Goal: Task Accomplishment & Management: Use online tool/utility

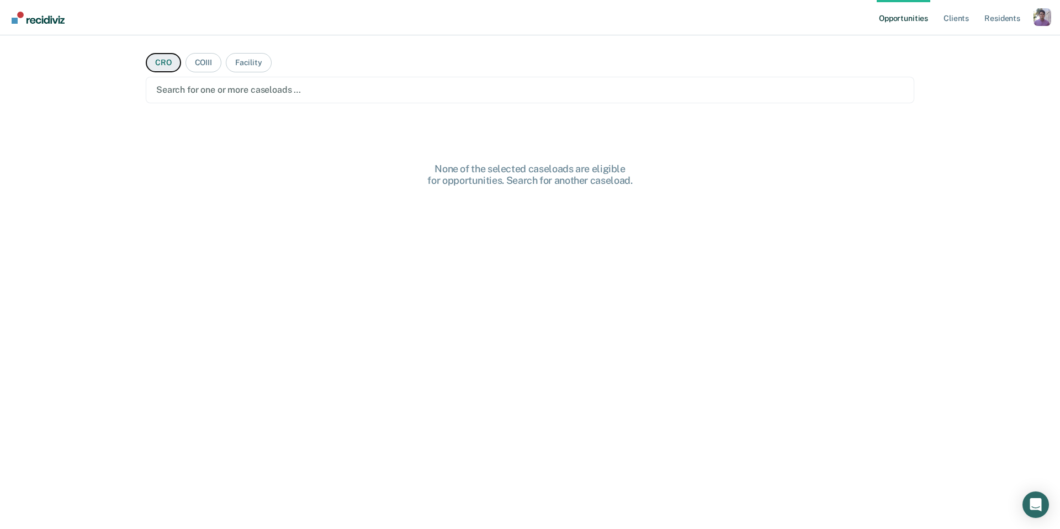
click at [170, 65] on button "CRO" at bounding box center [163, 62] width 35 height 19
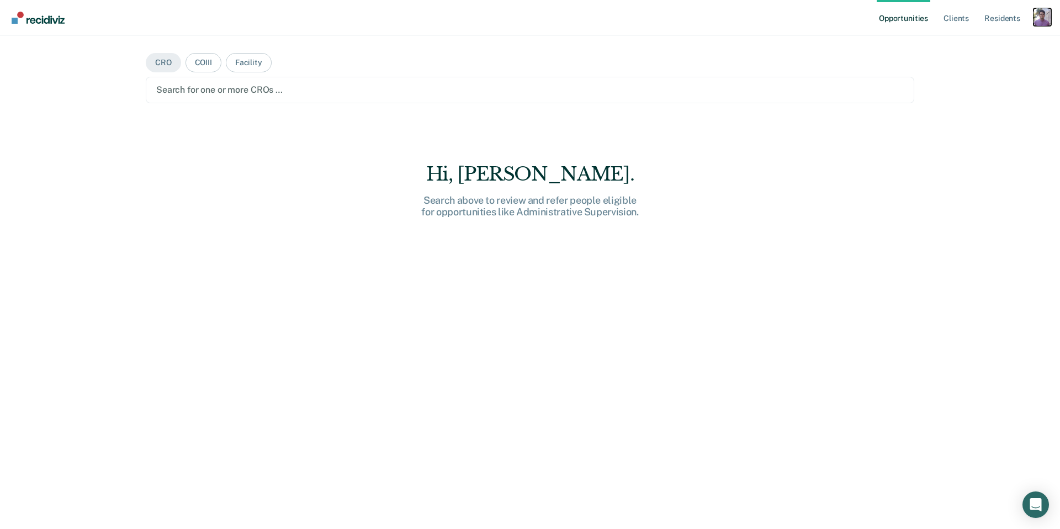
click at [1038, 18] on div "Profile dropdown button" at bounding box center [1042, 17] width 18 height 18
click at [962, 49] on link "Profile" at bounding box center [997, 44] width 89 height 9
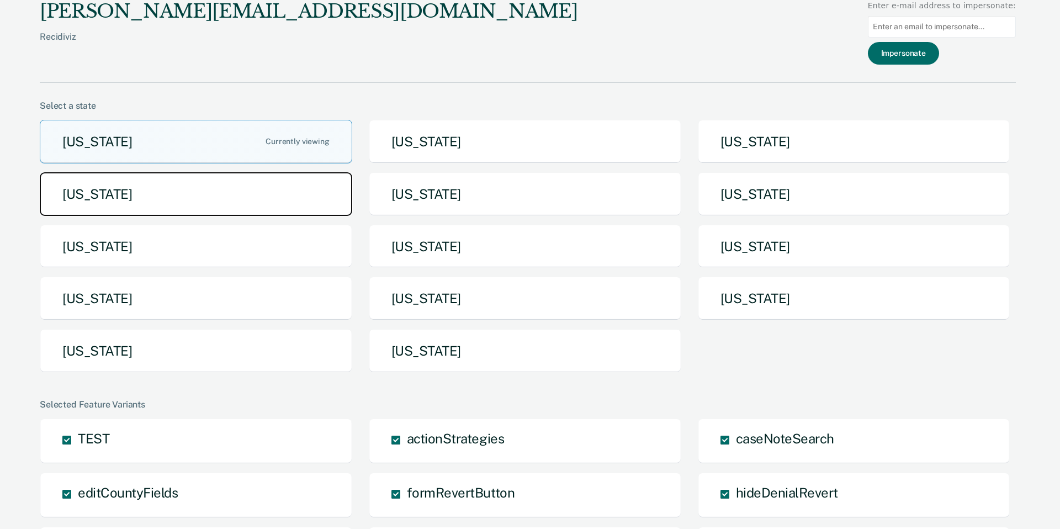
click at [273, 198] on button "Idaho" at bounding box center [196, 194] width 312 height 44
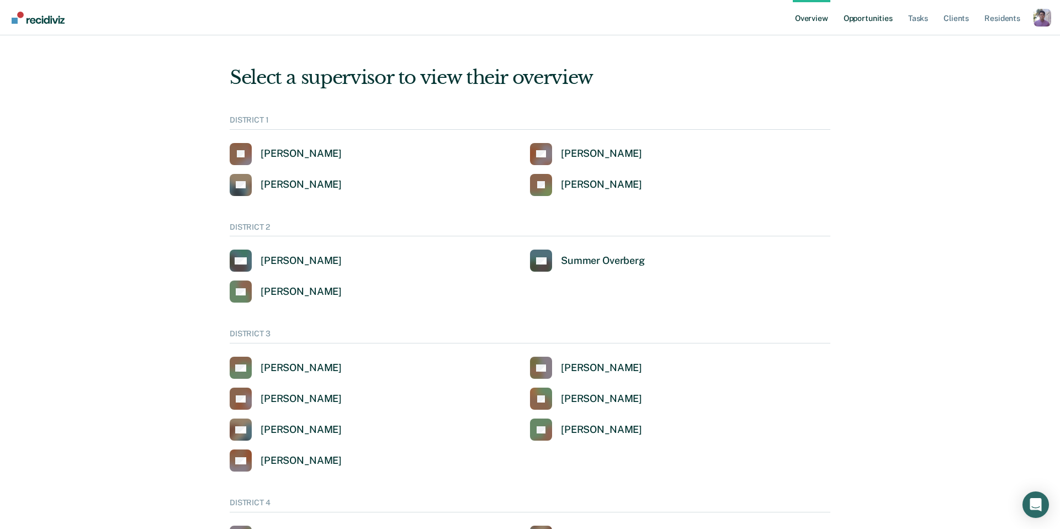
click at [878, 4] on link "Opportunities" at bounding box center [868, 17] width 54 height 35
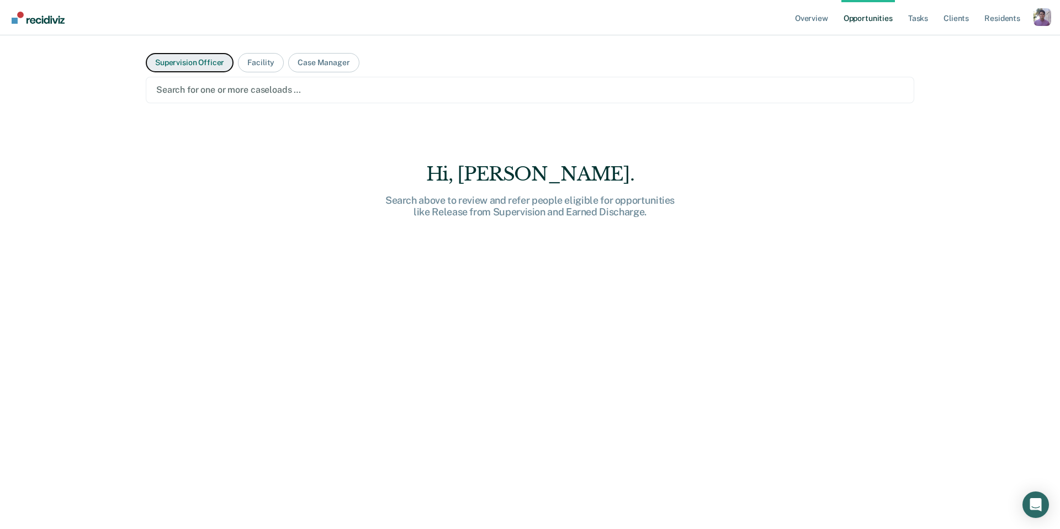
click at [184, 60] on button "Supervision Officer" at bounding box center [190, 62] width 88 height 19
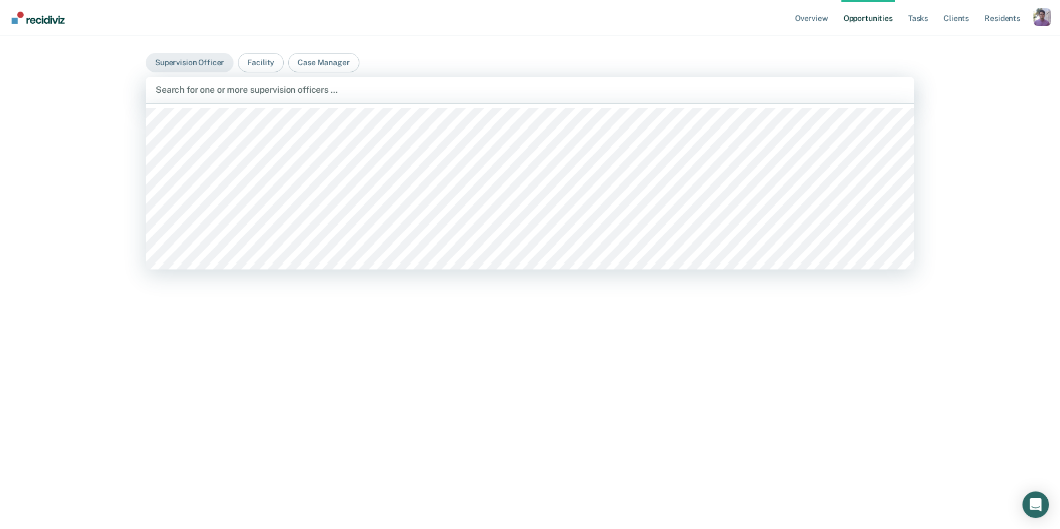
click at [257, 79] on div "Search for one or more supervision officers …" at bounding box center [530, 90] width 768 height 26
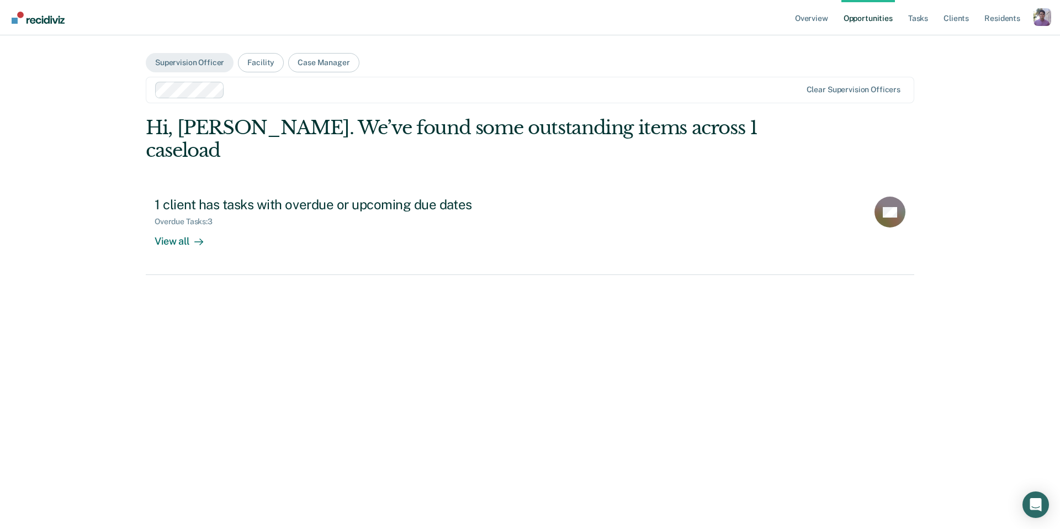
click at [337, 78] on div "Clear supervision officers" at bounding box center [530, 90] width 768 height 26
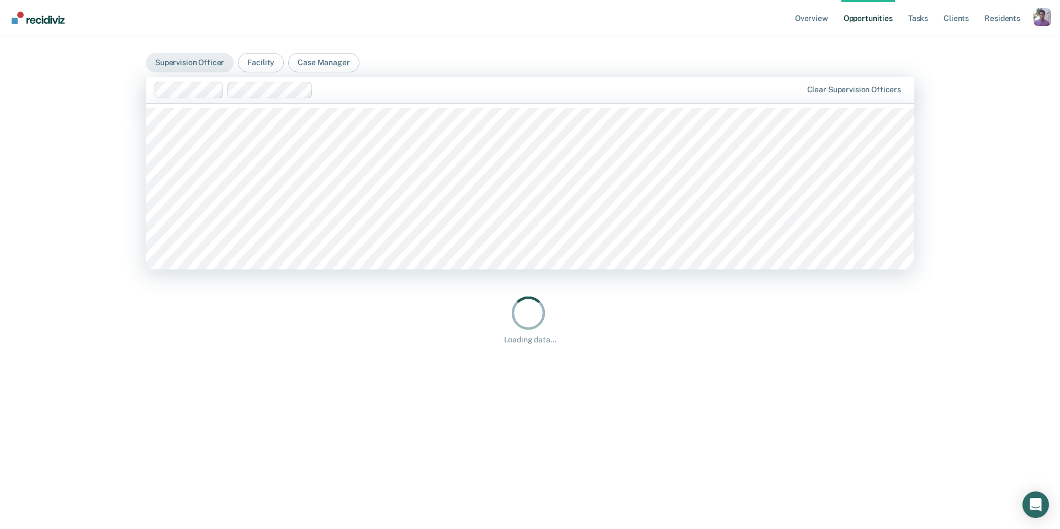
click at [369, 82] on div at bounding box center [479, 90] width 648 height 17
click at [445, 85] on div at bounding box center [596, 89] width 410 height 13
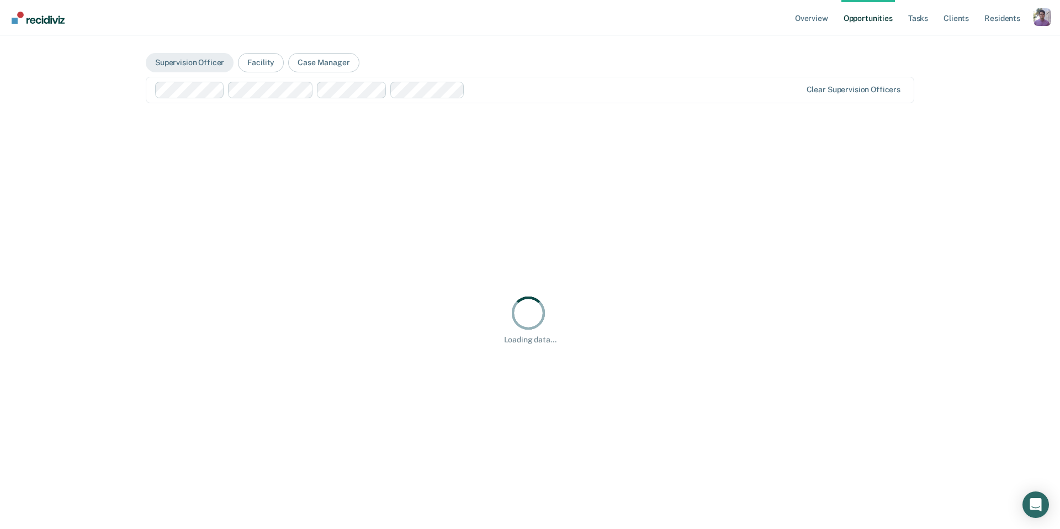
click at [518, 100] on div "Clear supervision officers" at bounding box center [530, 90] width 768 height 26
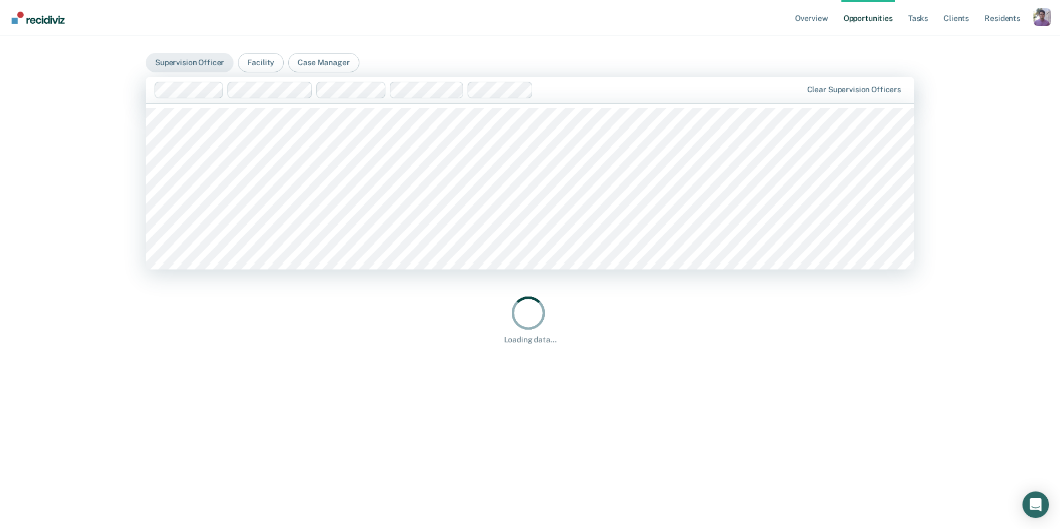
click at [573, 91] on div at bounding box center [669, 89] width 263 height 13
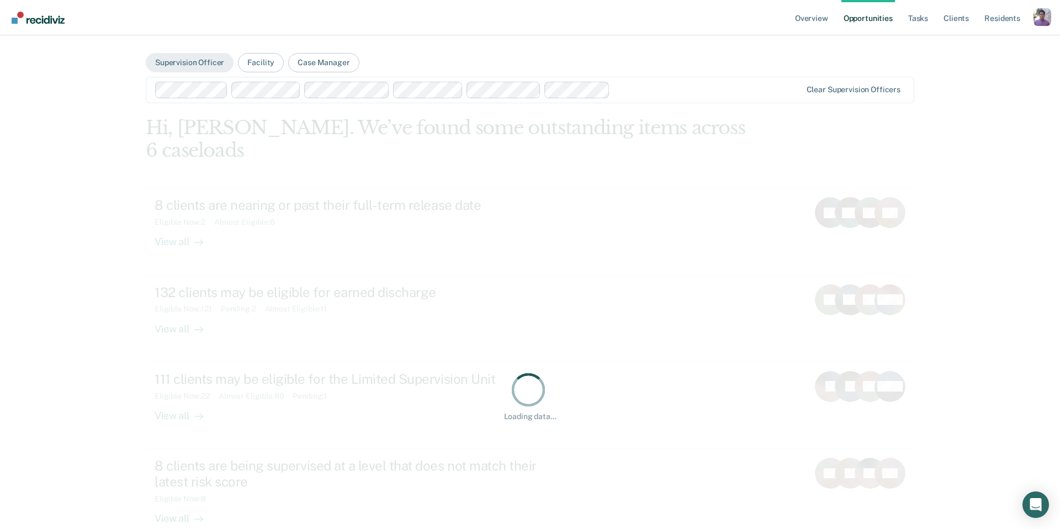
click at [645, 99] on div "Clear supervision officers" at bounding box center [530, 90] width 768 height 26
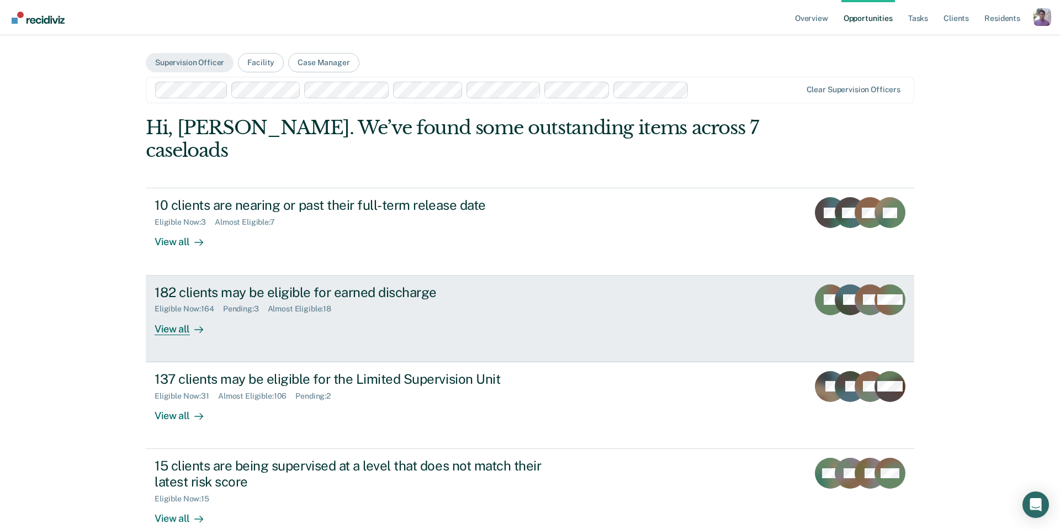
click at [319, 284] on div "182 clients may be eligible for earned discharge" at bounding box center [349, 292] width 388 height 16
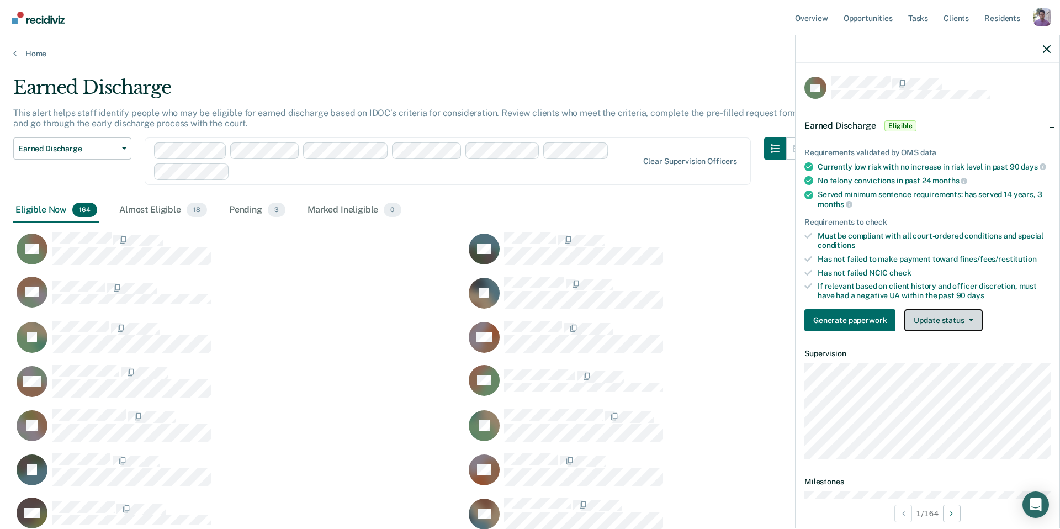
click at [967, 314] on button "Update status" at bounding box center [943, 320] width 78 height 22
click at [951, 360] on button "Mark Ineligible" at bounding box center [957, 365] width 107 height 18
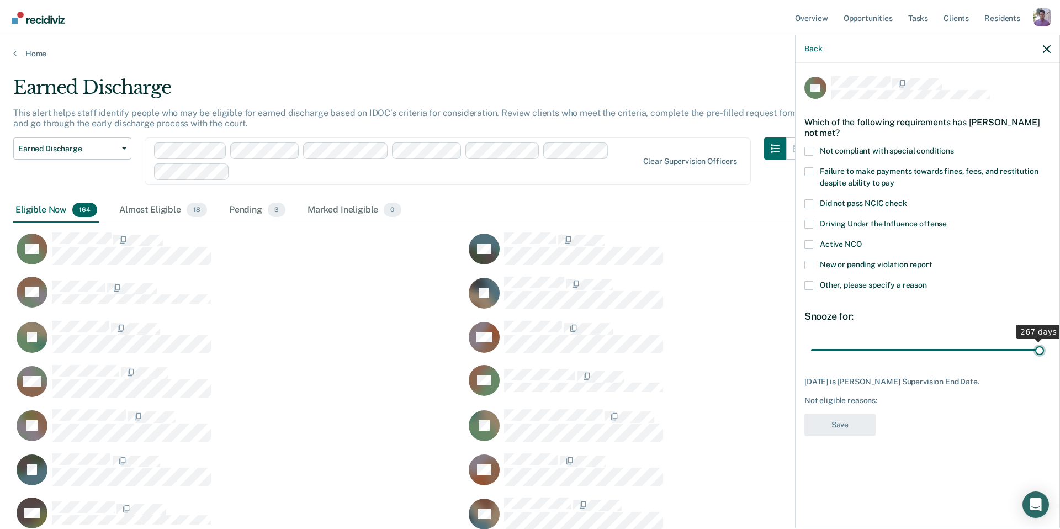
drag, startPoint x: 839, startPoint y: 348, endPoint x: 1055, endPoint y: 347, distance: 215.8
type input "267"
click at [1044, 347] on input "range" at bounding box center [927, 349] width 233 height 19
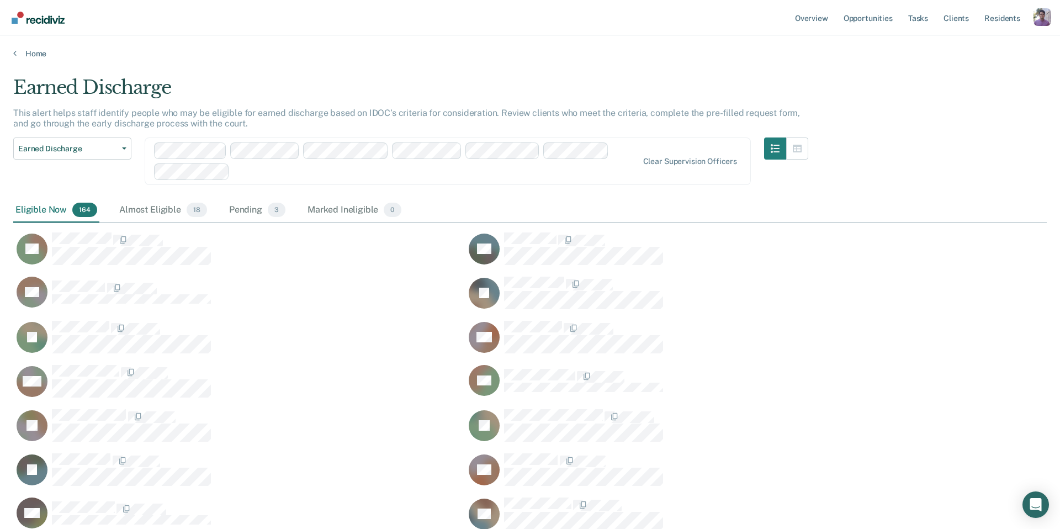
scroll to position [3773, 1033]
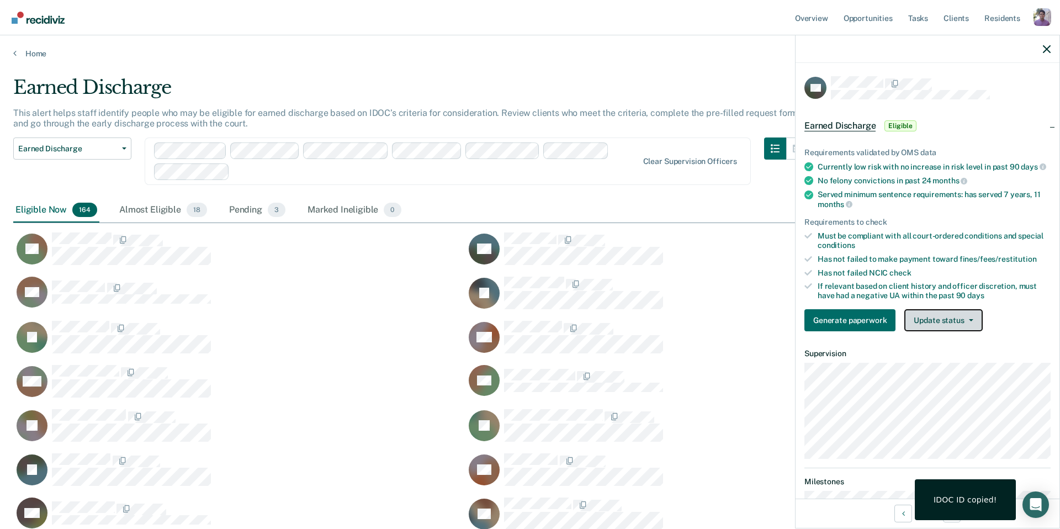
click at [943, 318] on button "Update status" at bounding box center [943, 320] width 78 height 22
click at [933, 362] on button "Mark Ineligible" at bounding box center [957, 365] width 107 height 18
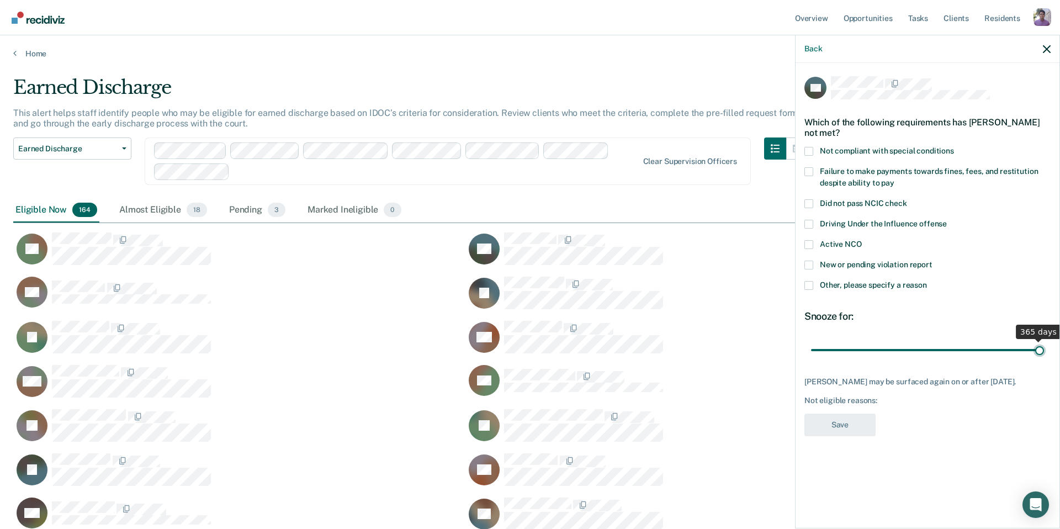
drag, startPoint x: 842, startPoint y: 345, endPoint x: 1092, endPoint y: 352, distance: 249.6
type input "365"
click at [1044, 352] on input "range" at bounding box center [927, 349] width 233 height 19
click at [819, 172] on label "Failure to make payments towards fines, fees, and restitution despite ability t…" at bounding box center [927, 178] width 246 height 23
click at [894, 179] on input "Failure to make payments towards fines, fees, and restitution despite ability t…" at bounding box center [894, 179] width 0 height 0
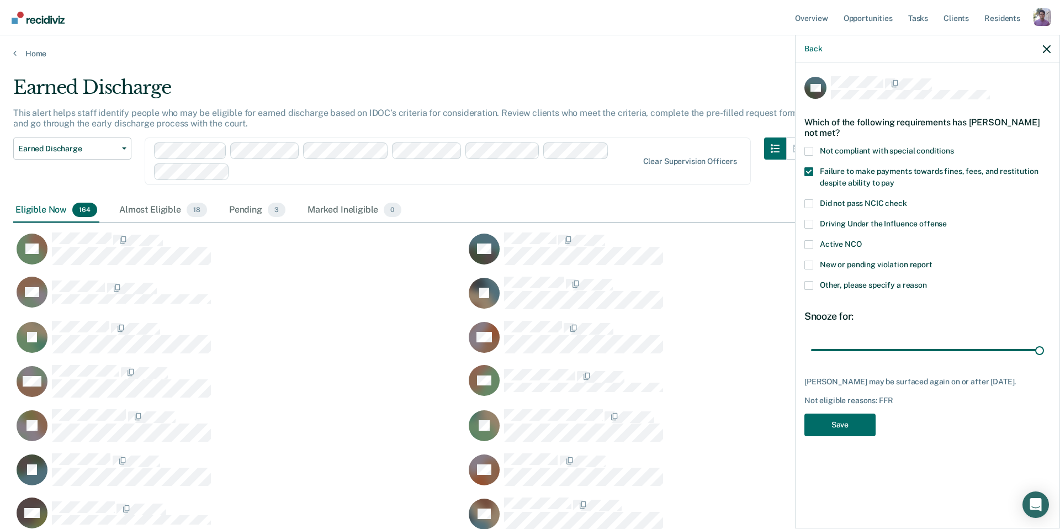
click at [827, 205] on span "Did not pass NCIC check" at bounding box center [863, 203] width 87 height 9
click at [907, 199] on input "Did not pass NCIC check" at bounding box center [907, 199] width 0 height 0
click at [839, 229] on label "Driving Under the Influence offense" at bounding box center [927, 226] width 246 height 12
click at [947, 220] on input "Driving Under the Influence offense" at bounding box center [947, 220] width 0 height 0
click at [832, 220] on span "Driving Under the Influence offense" at bounding box center [883, 223] width 127 height 9
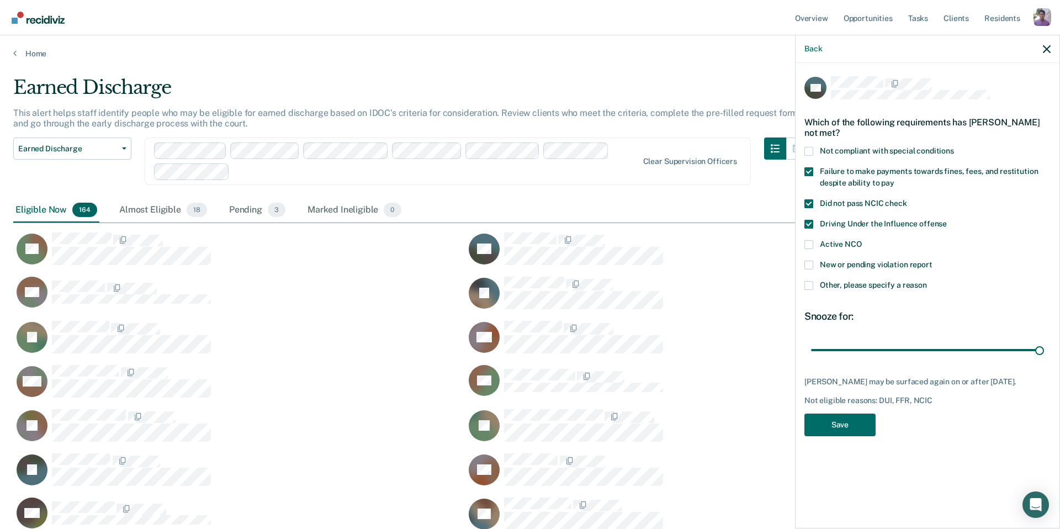
click at [947, 220] on input "Driving Under the Influence offense" at bounding box center [947, 220] width 0 height 0
click at [832, 206] on span "Did not pass NCIC check" at bounding box center [863, 203] width 87 height 9
click at [907, 199] on input "Did not pass NCIC check" at bounding box center [907, 199] width 0 height 0
click at [832, 155] on label "Not compliant with special conditions" at bounding box center [927, 153] width 246 height 12
click at [954, 147] on input "Not compliant with special conditions" at bounding box center [954, 147] width 0 height 0
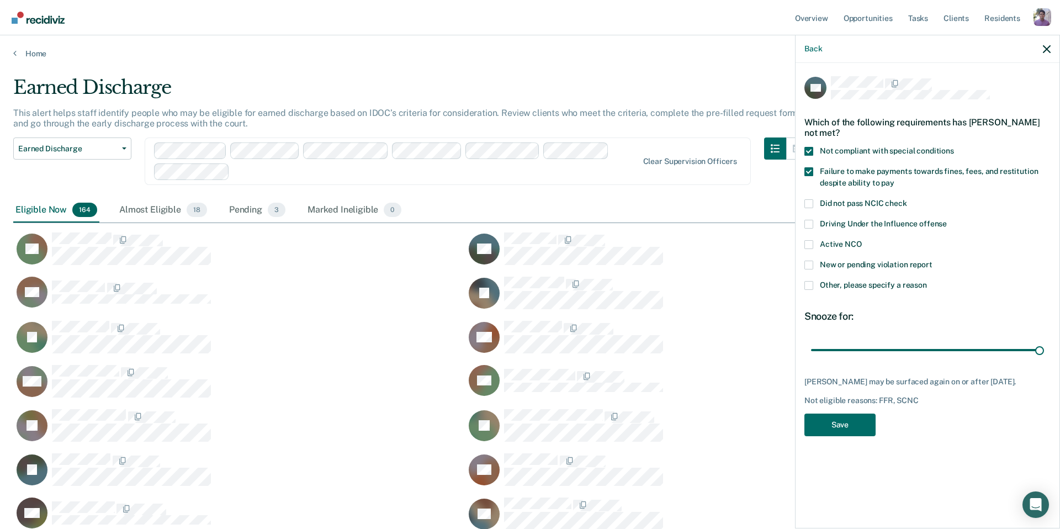
click at [832, 170] on span "Failure to make payments towards fines, fees, and restitution despite ability t…" at bounding box center [929, 177] width 218 height 20
click at [894, 179] on input "Failure to make payments towards fines, fees, and restitution despite ability t…" at bounding box center [894, 179] width 0 height 0
click at [827, 150] on span "Not compliant with special conditions" at bounding box center [887, 150] width 134 height 9
click at [954, 147] on input "Not compliant with special conditions" at bounding box center [954, 147] width 0 height 0
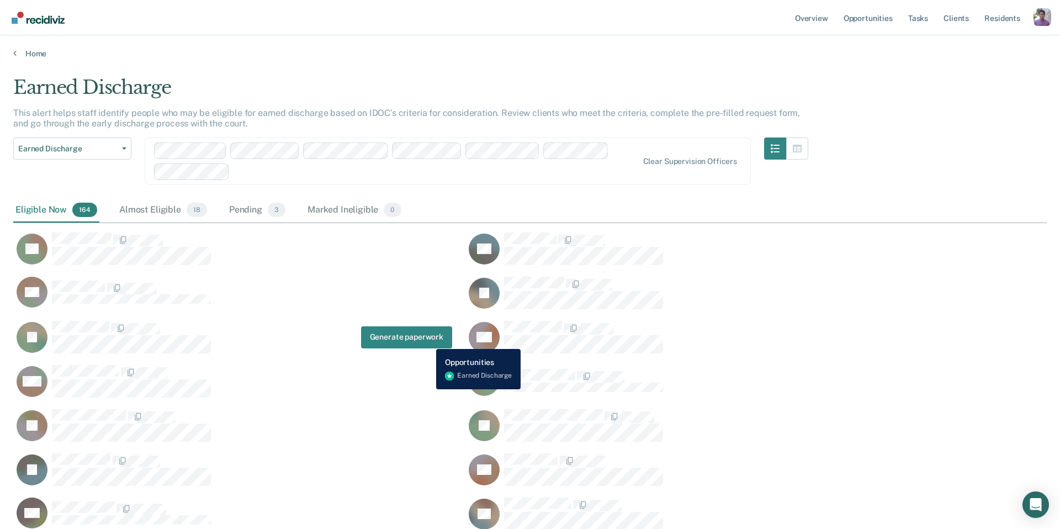
scroll to position [3773, 1033]
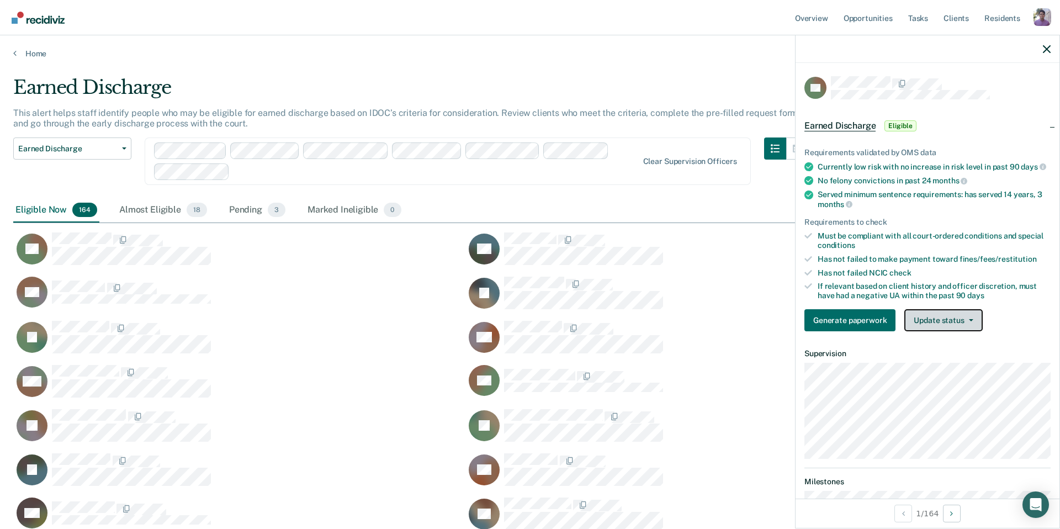
click at [949, 312] on button "Update status" at bounding box center [943, 320] width 78 height 22
click at [928, 363] on button "Mark Ineligible" at bounding box center [957, 365] width 107 height 18
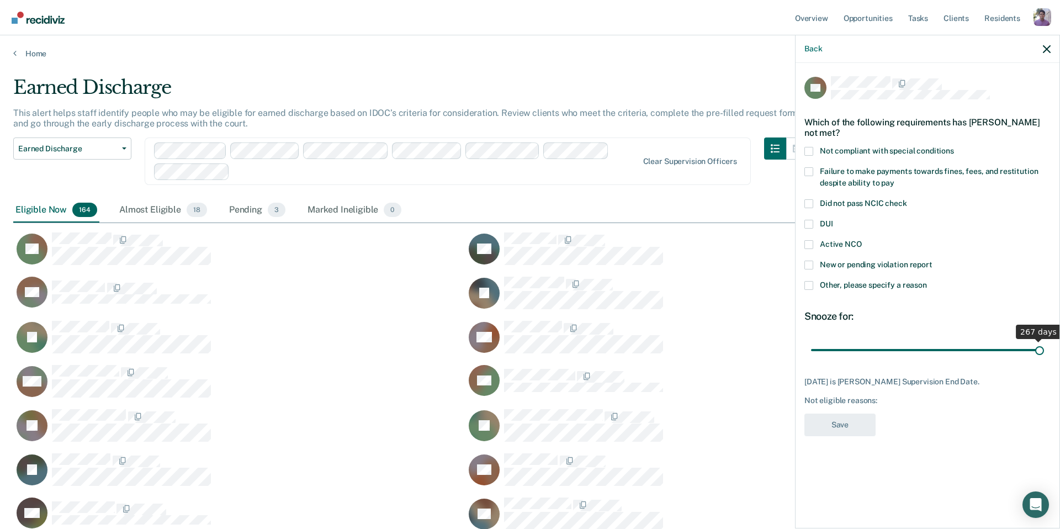
drag, startPoint x: 839, startPoint y: 346, endPoint x: 1057, endPoint y: 347, distance: 218.6
click at [1044, 347] on input "range" at bounding box center [927, 349] width 233 height 19
type input "267"
drag, startPoint x: 1038, startPoint y: 351, endPoint x: 1071, endPoint y: 349, distance: 32.6
click at [1044, 349] on input "range" at bounding box center [927, 349] width 233 height 19
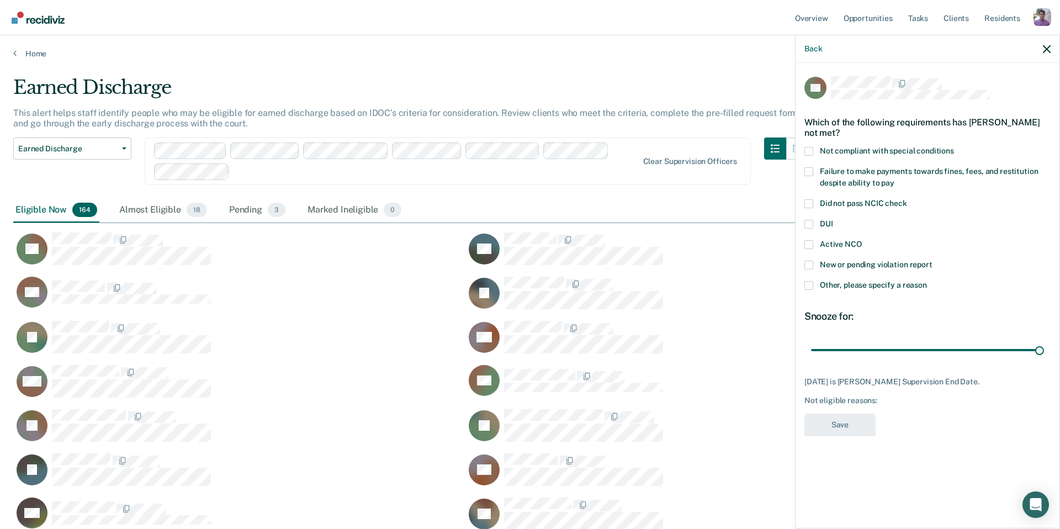
click at [581, 357] on div "AH" at bounding box center [691, 342] width 452 height 44
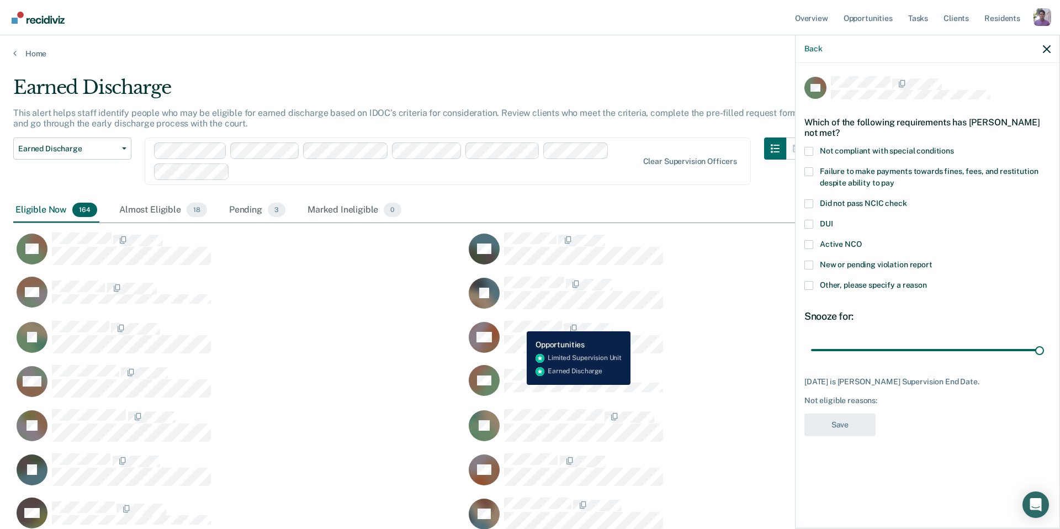
click at [517, 310] on div "JE" at bounding box center [691, 298] width 452 height 44
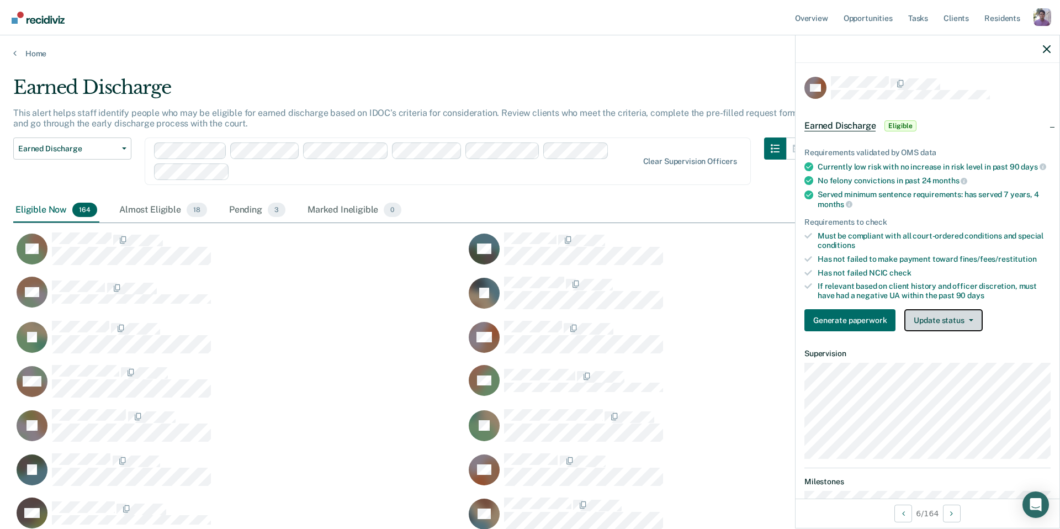
click at [943, 322] on button "Update status" at bounding box center [943, 320] width 78 height 22
click at [941, 364] on button "Mark Ineligible" at bounding box center [957, 365] width 107 height 18
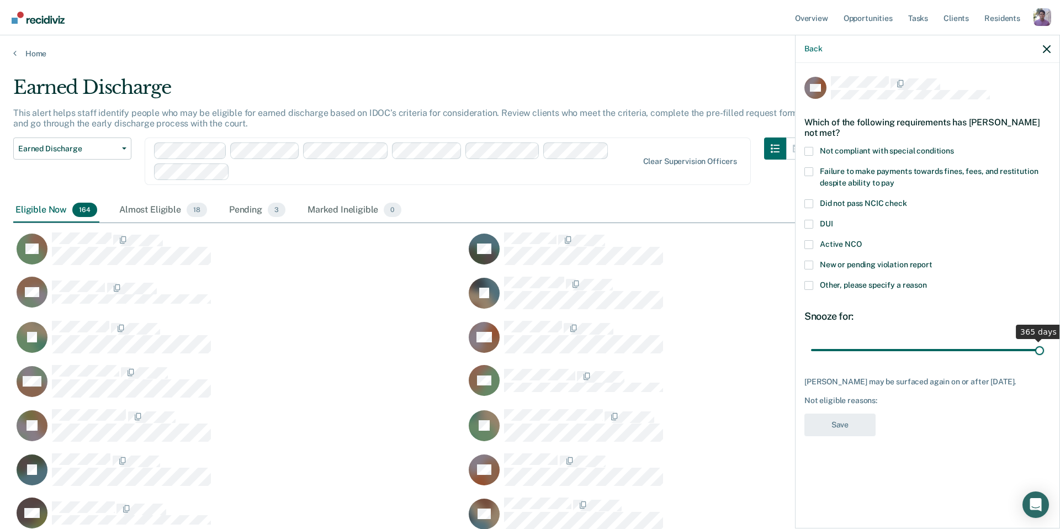
drag, startPoint x: 850, startPoint y: 341, endPoint x: 1074, endPoint y: 354, distance: 225.0
type input "365"
click at [1044, 354] on input "range" at bounding box center [927, 349] width 233 height 19
